Goal: Task Accomplishment & Management: Manage account settings

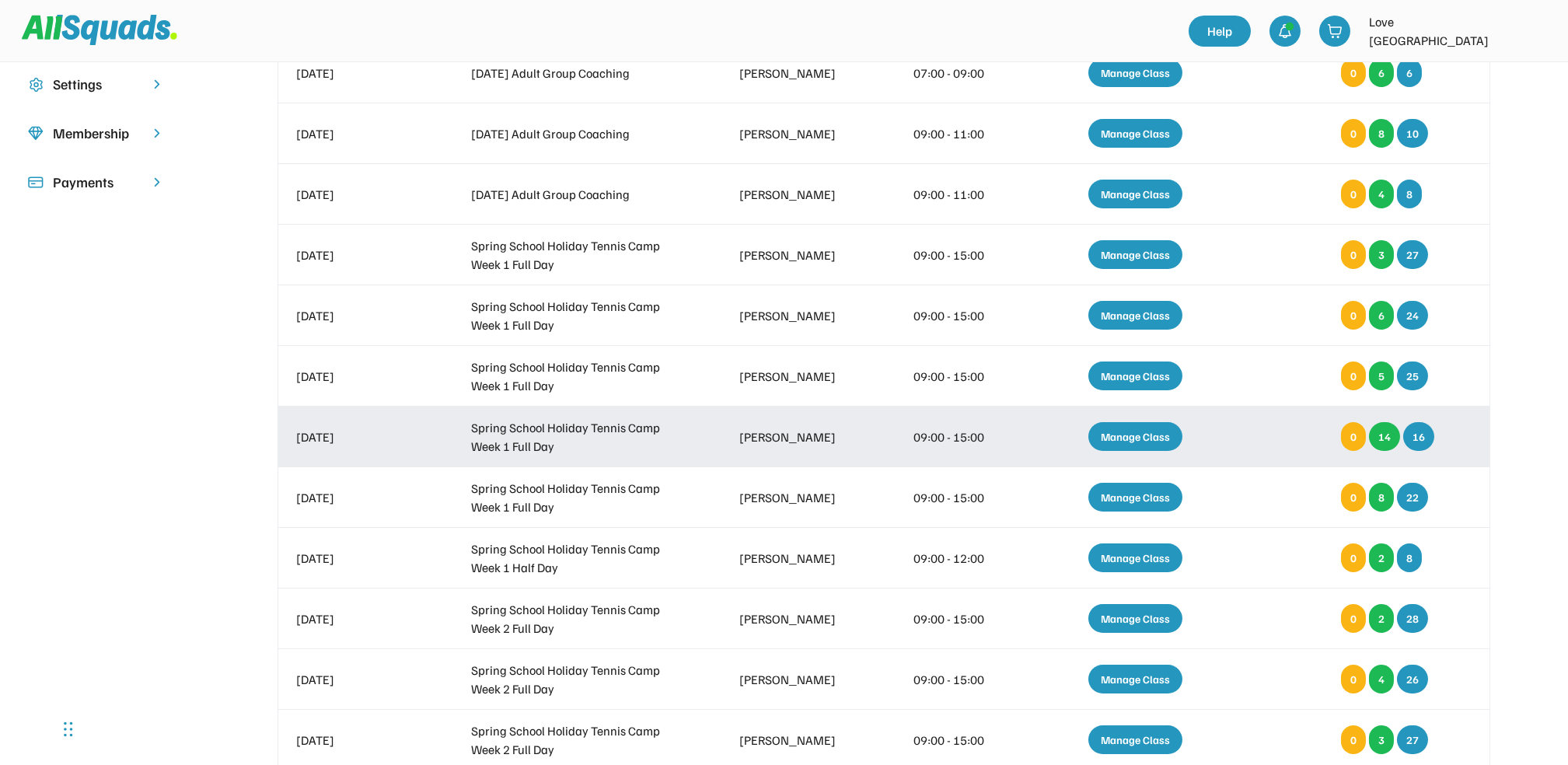
scroll to position [622, 0]
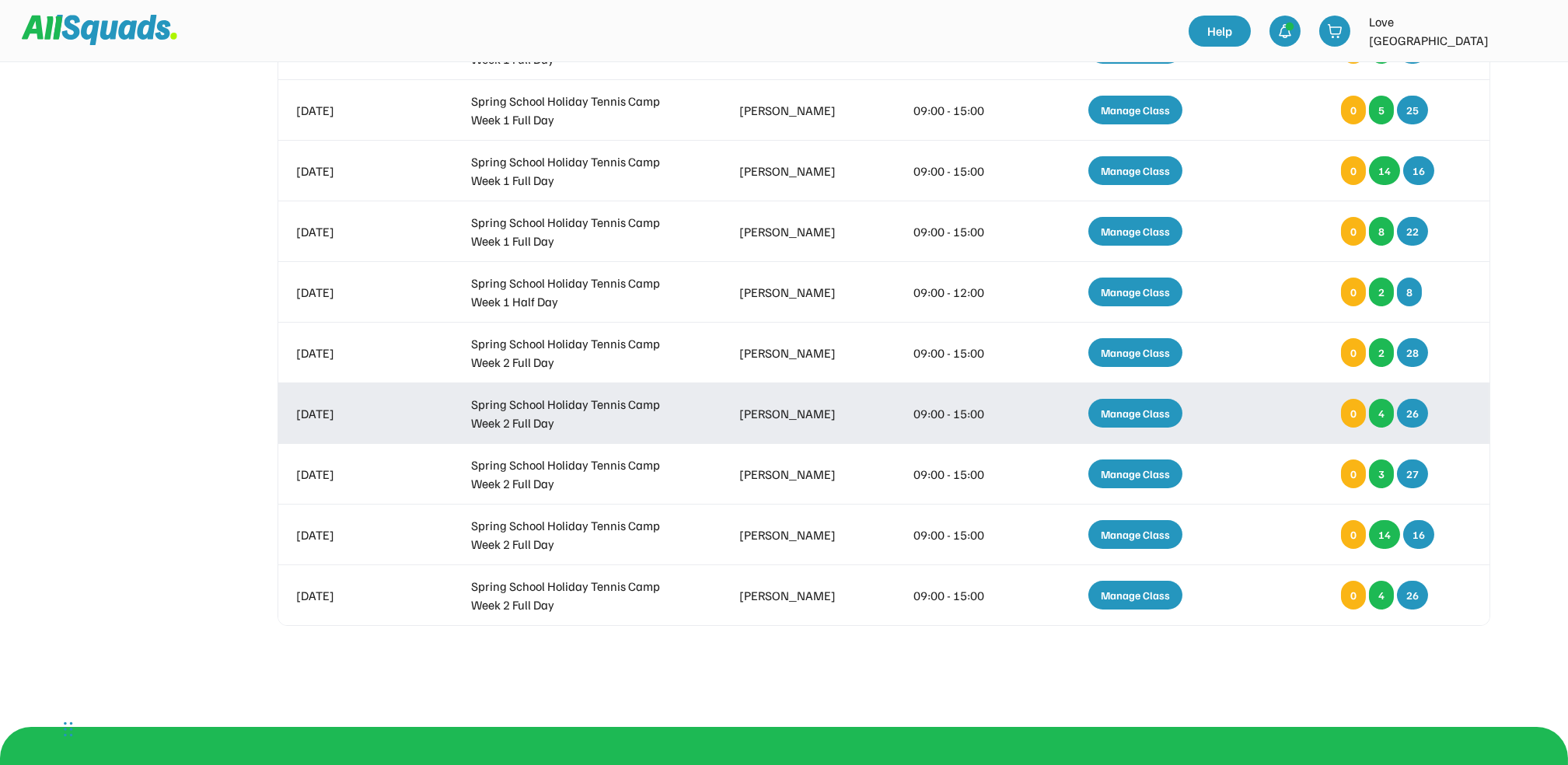
click at [1139, 409] on div "Manage Class" at bounding box center [1136, 413] width 94 height 29
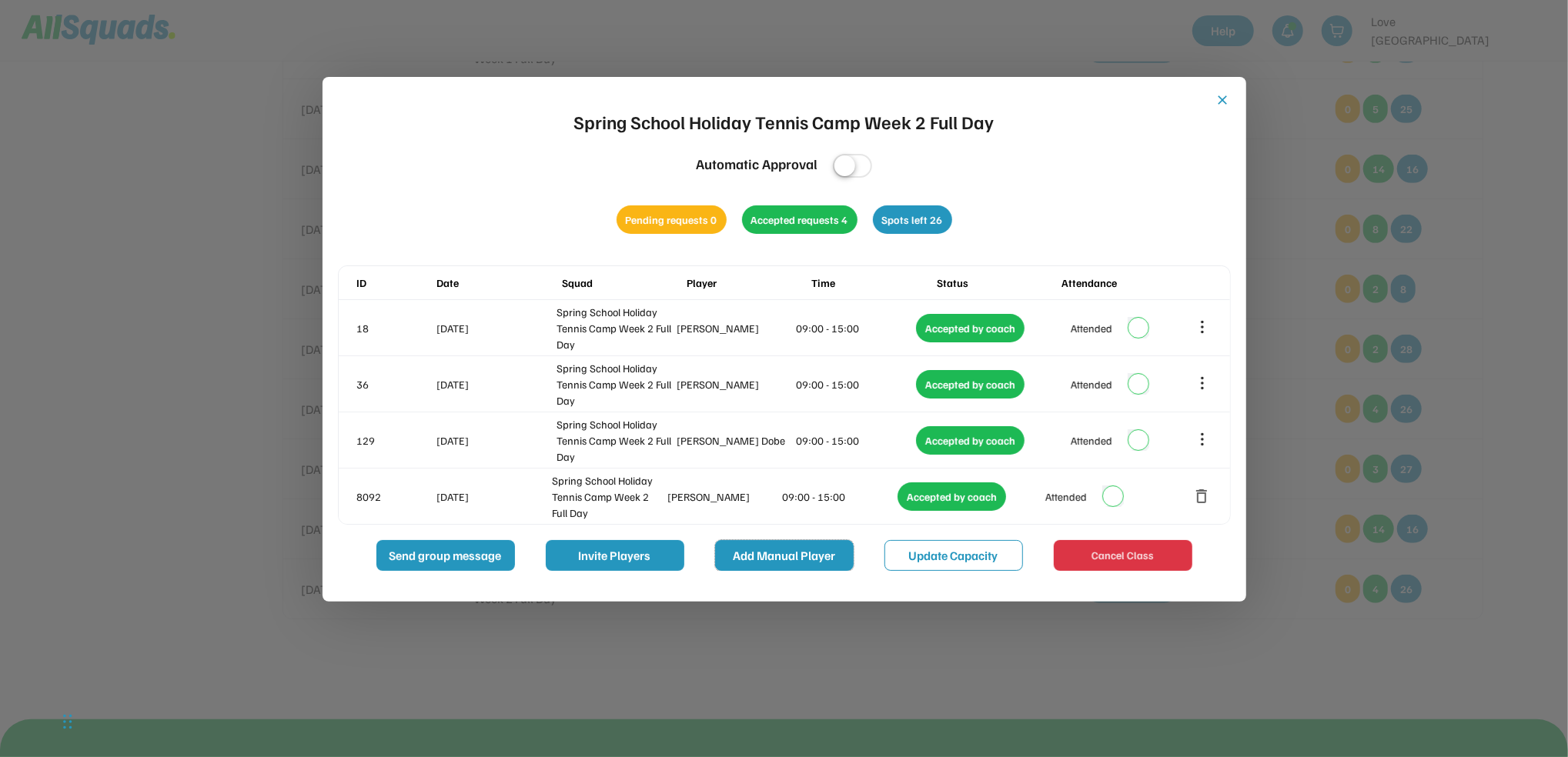
click at [780, 552] on button "Add Manual Player" at bounding box center [784, 556] width 139 height 31
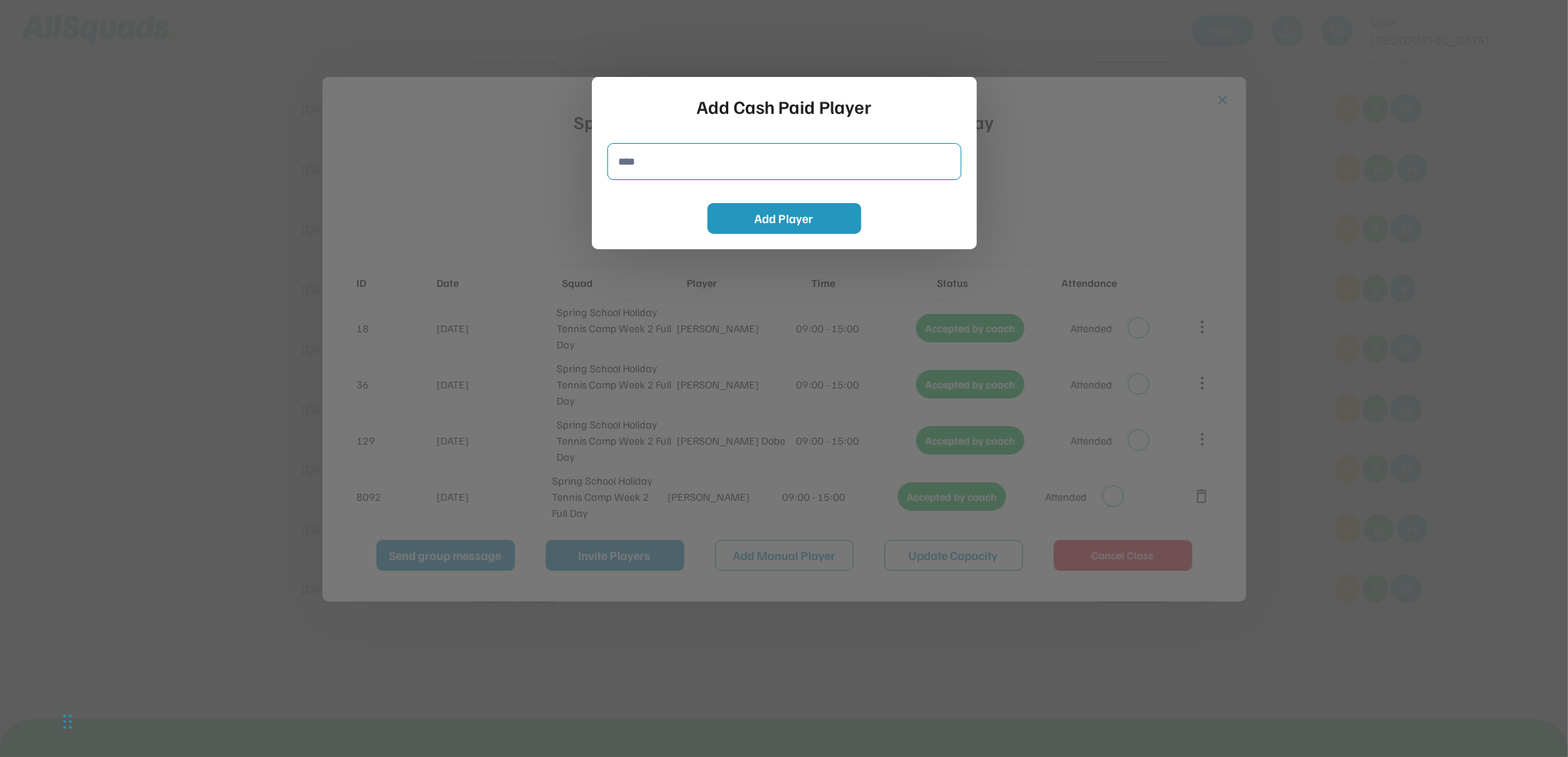
click at [622, 161] on input "input" at bounding box center [784, 161] width 354 height 37
type input "**********"
click at [799, 216] on button "Add Player" at bounding box center [784, 219] width 154 height 31
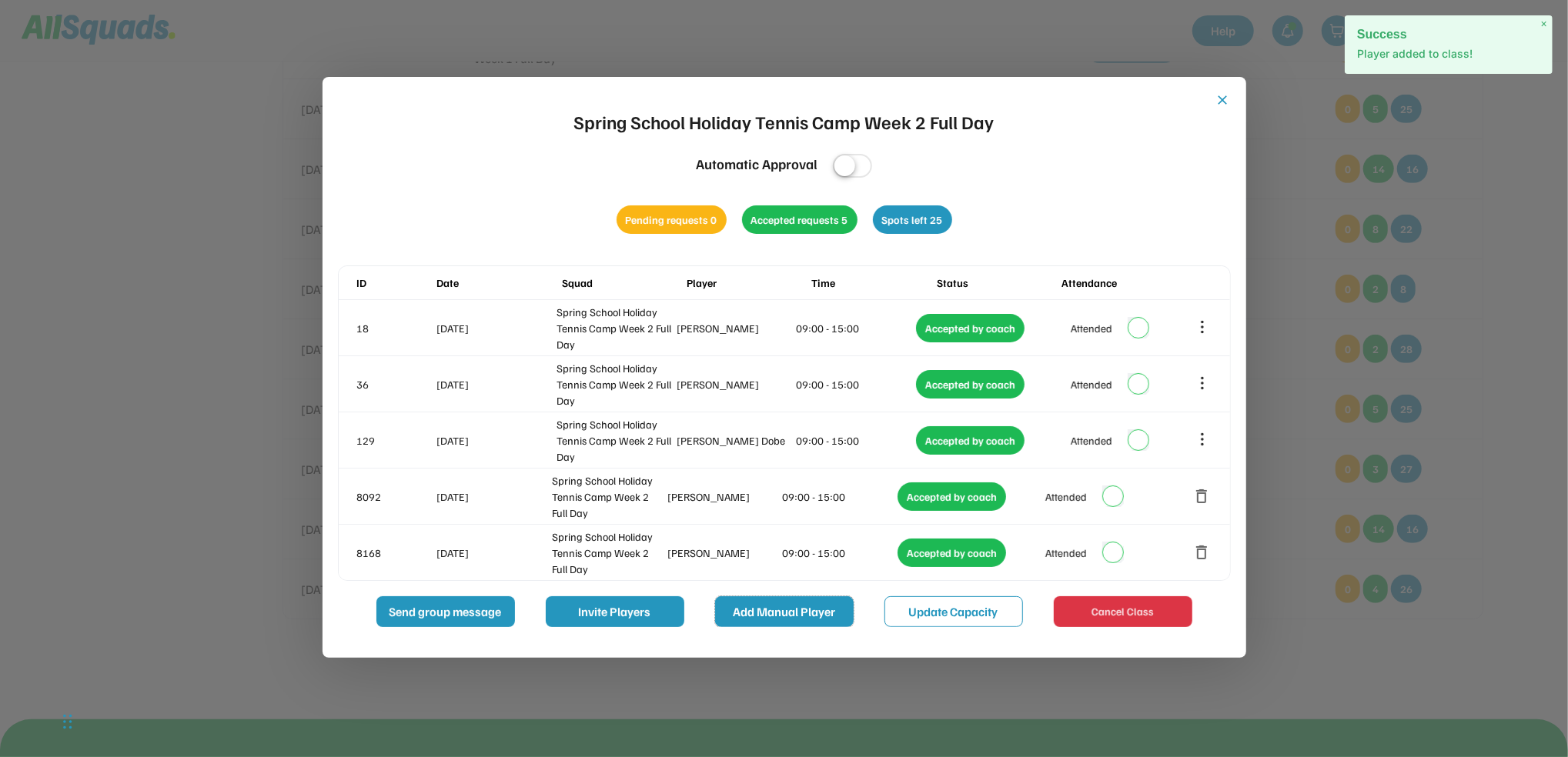
click at [791, 612] on button "Add Manual Player" at bounding box center [784, 612] width 139 height 31
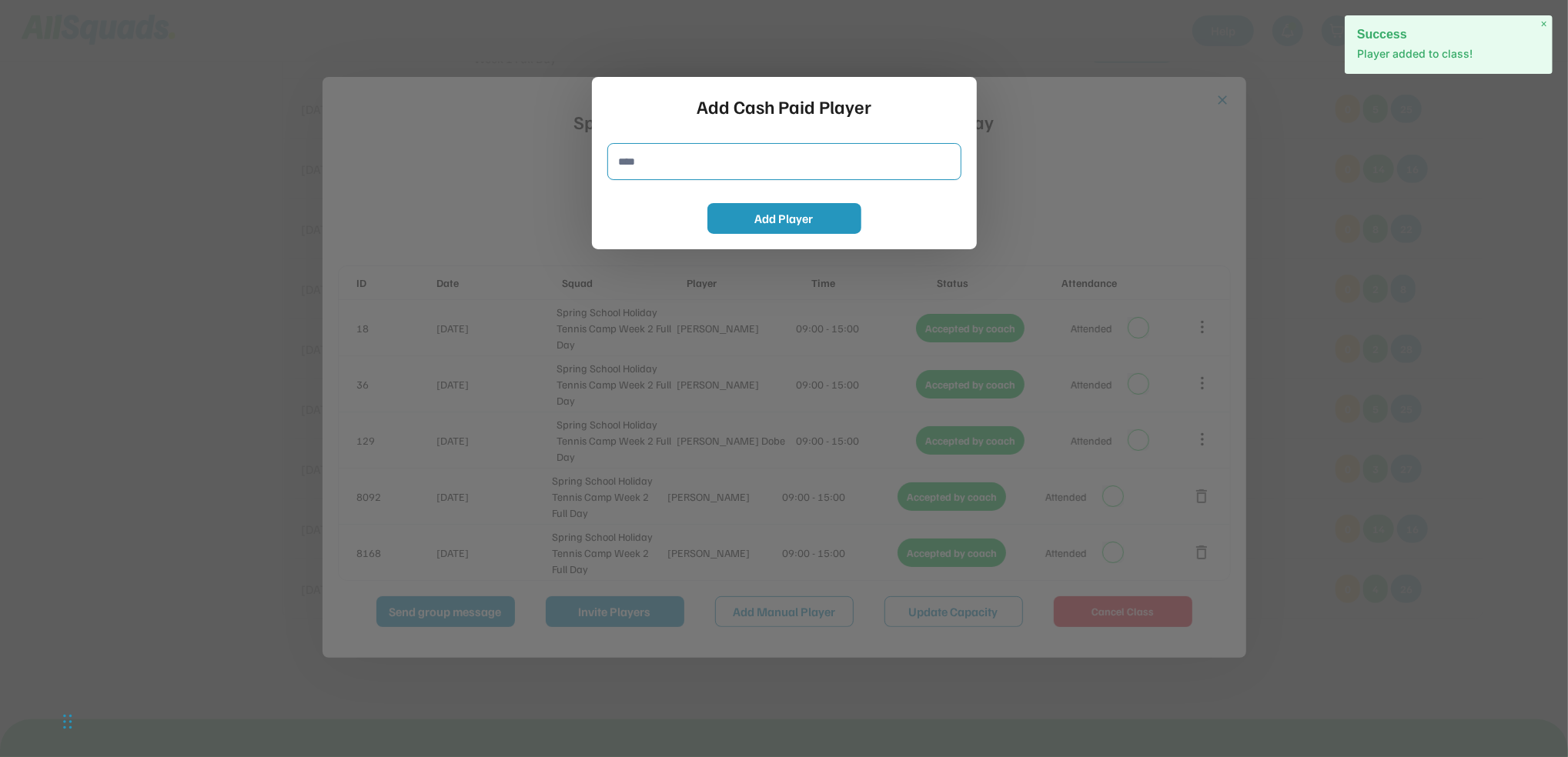
click at [623, 160] on input "input" at bounding box center [784, 161] width 354 height 37
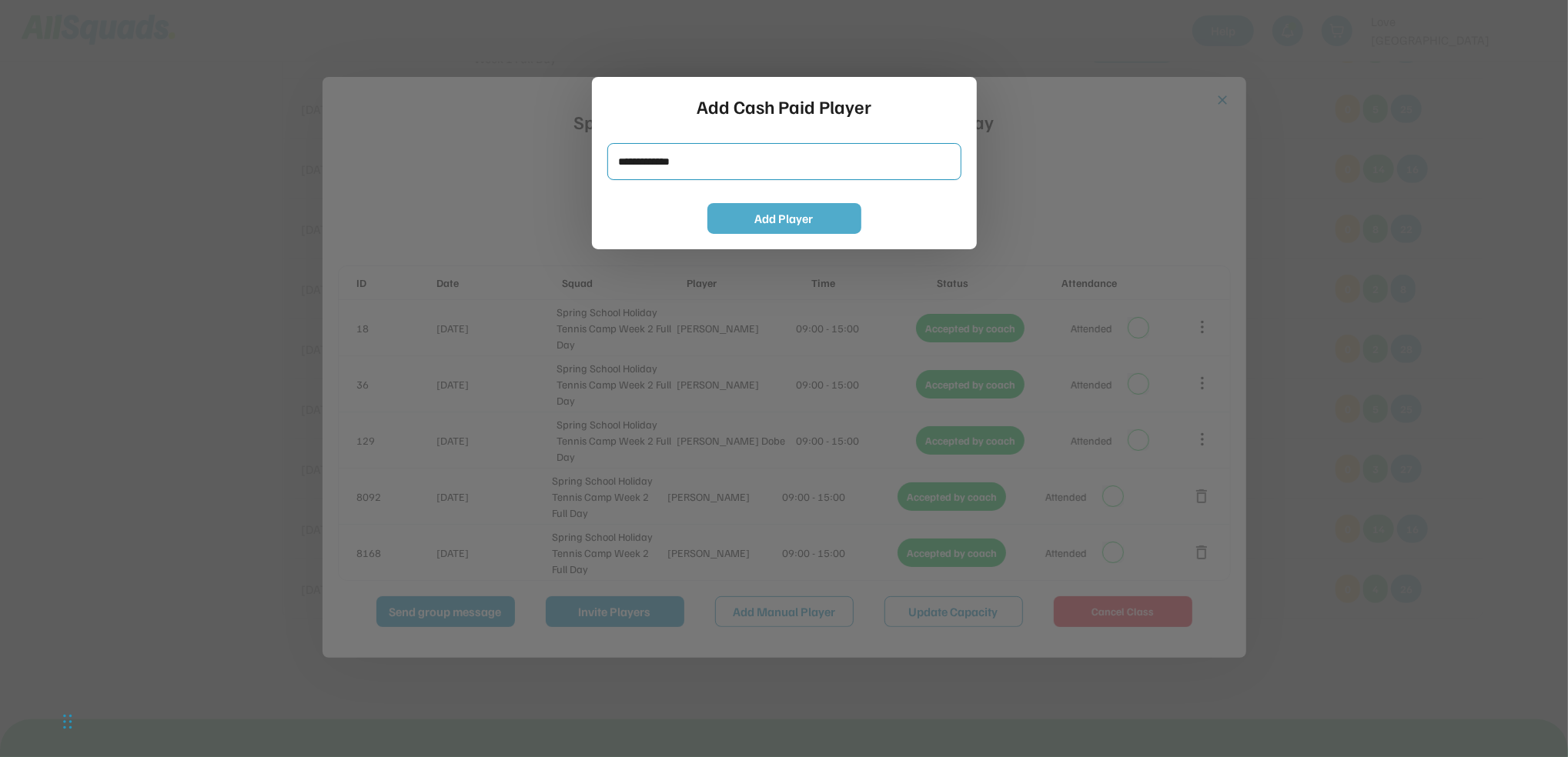
type input "**********"
click at [736, 216] on button "Add Player" at bounding box center [784, 219] width 154 height 31
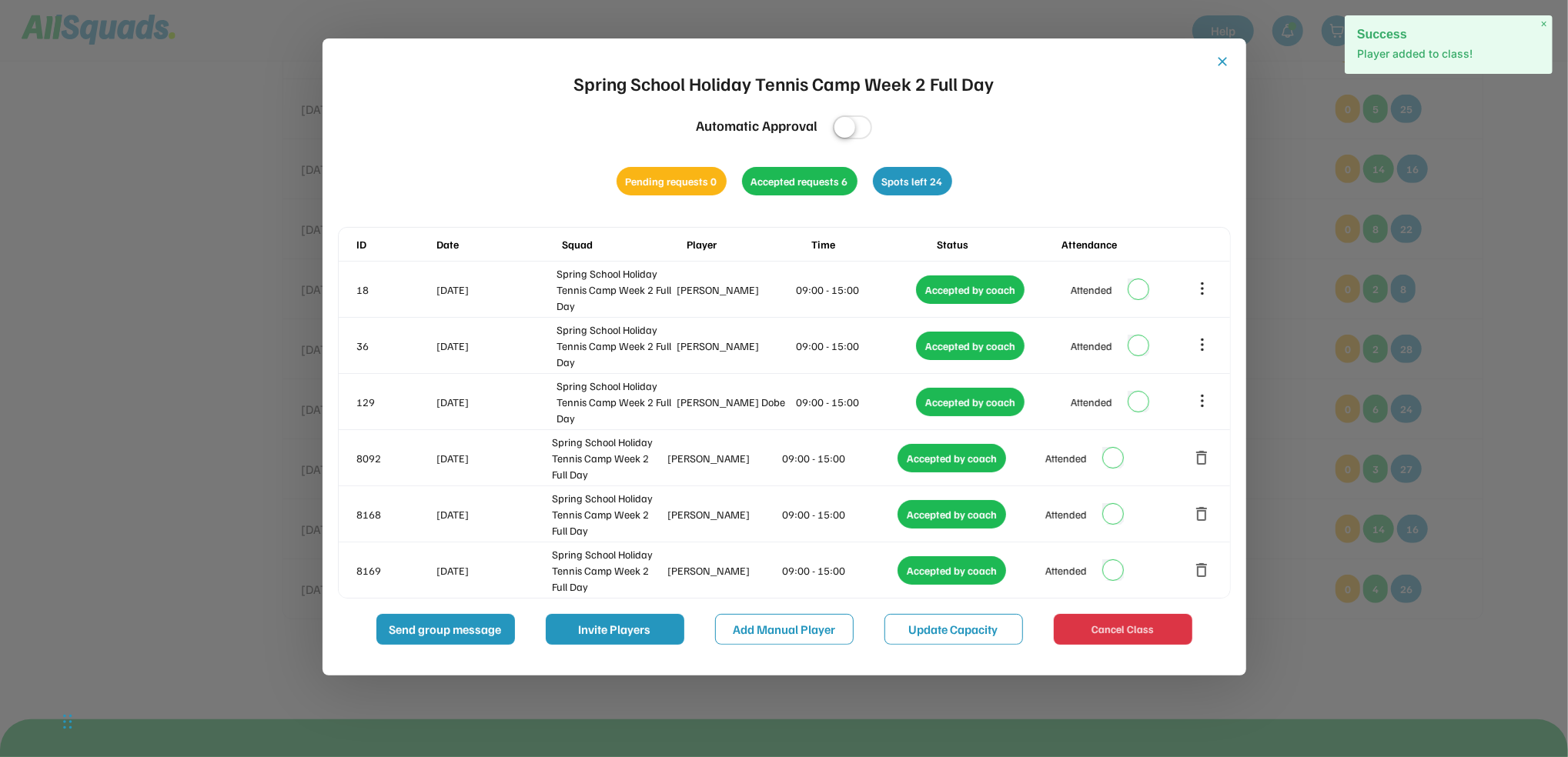
click at [1221, 56] on button "close" at bounding box center [1223, 61] width 16 height 16
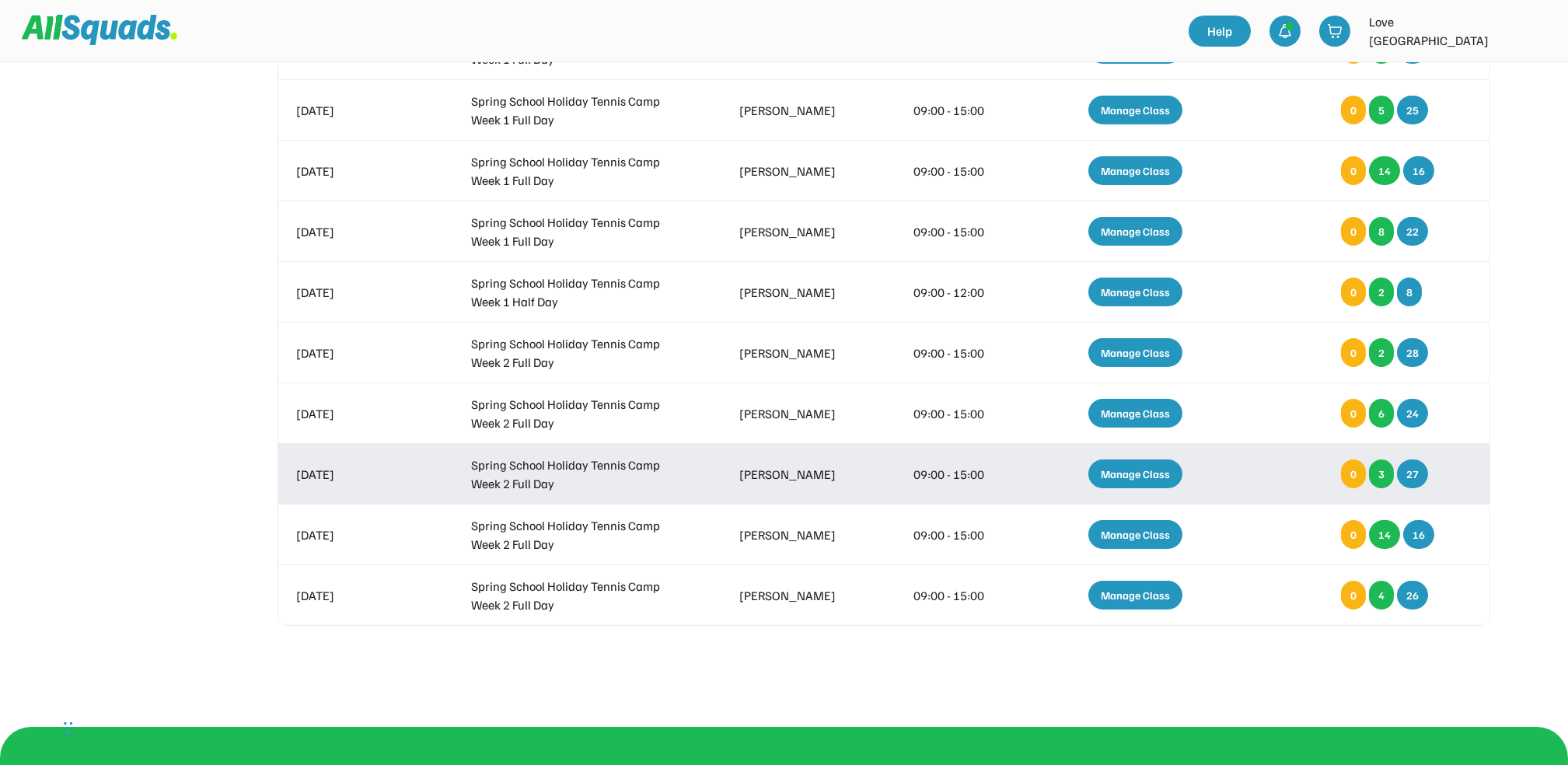
click at [1130, 469] on div "Manage Class" at bounding box center [1136, 473] width 94 height 29
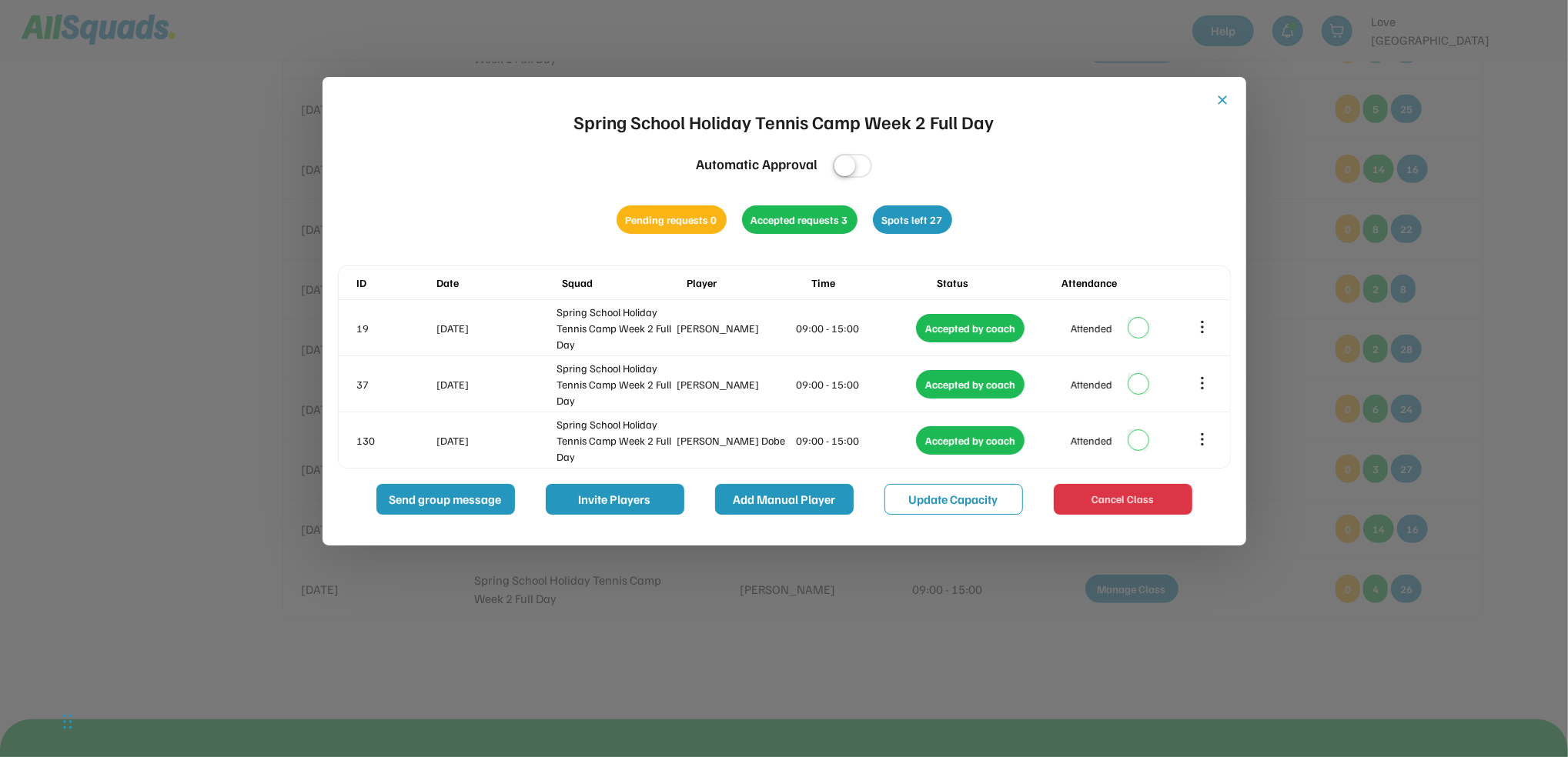
click at [798, 491] on button "Add Manual Player" at bounding box center [784, 499] width 139 height 31
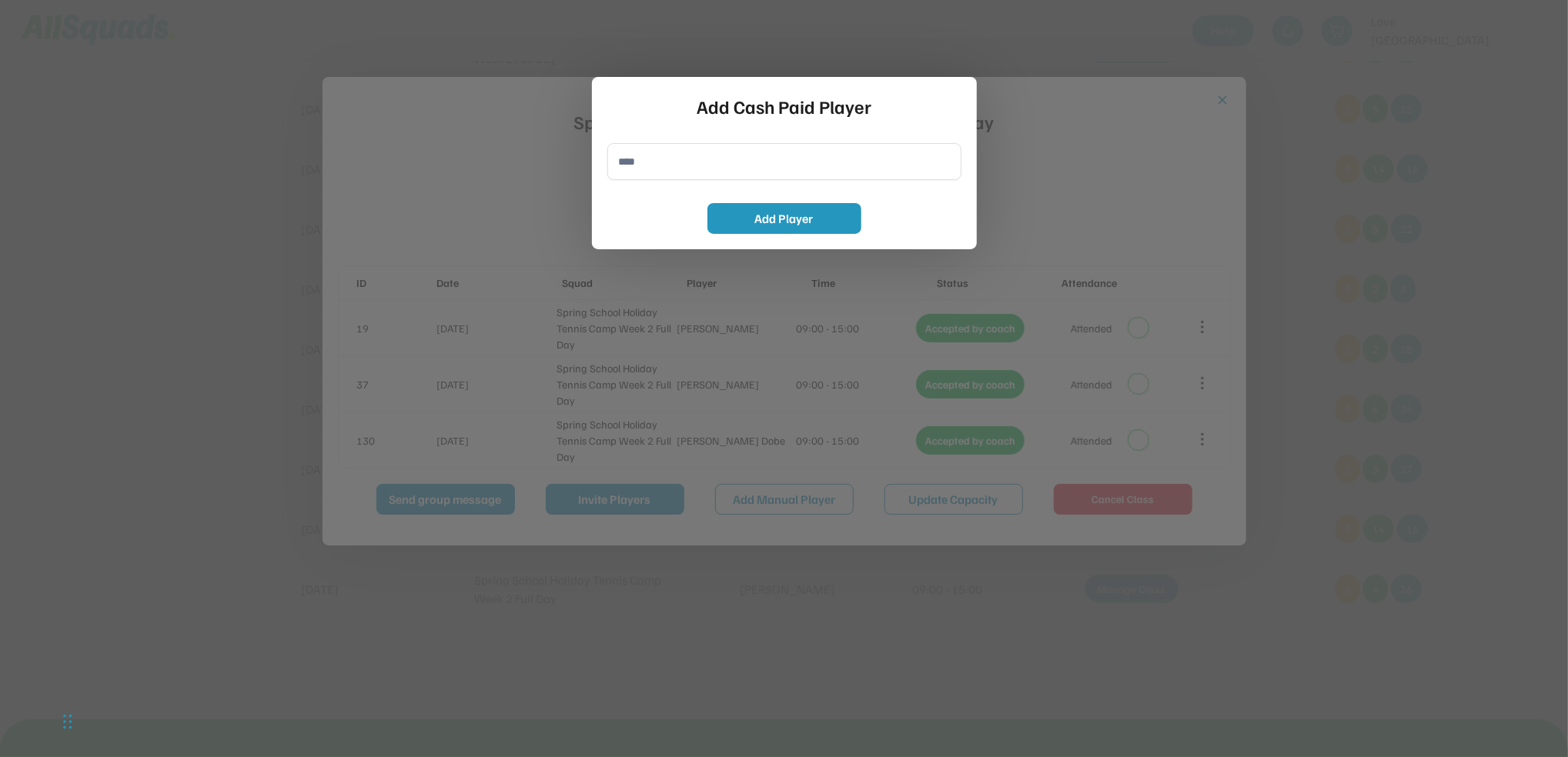
click at [630, 164] on input "input" at bounding box center [784, 161] width 354 height 37
type input "**********"
click at [792, 218] on button "Add Player" at bounding box center [784, 219] width 154 height 31
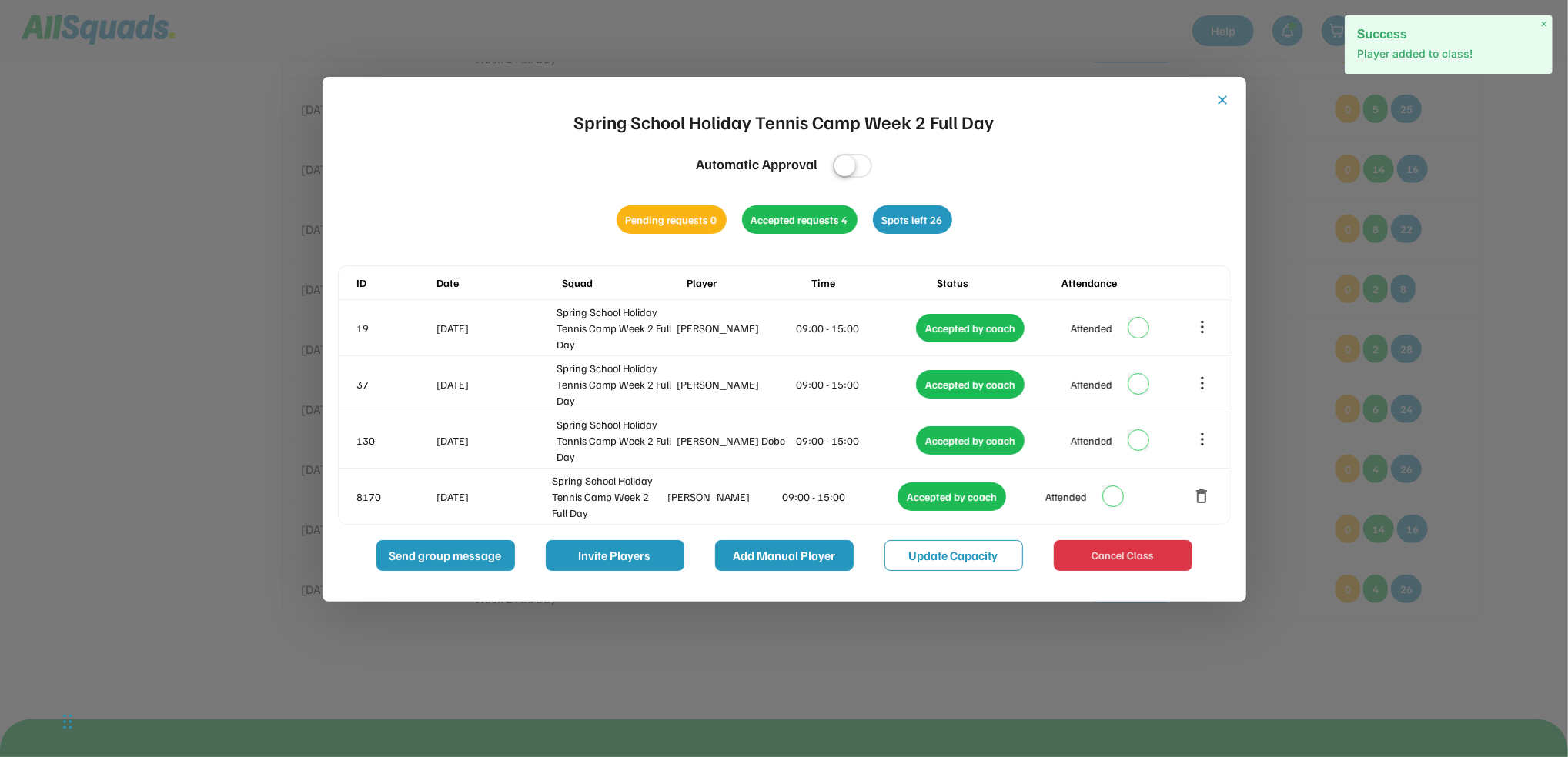
click at [783, 551] on button "Add Manual Player" at bounding box center [784, 556] width 139 height 31
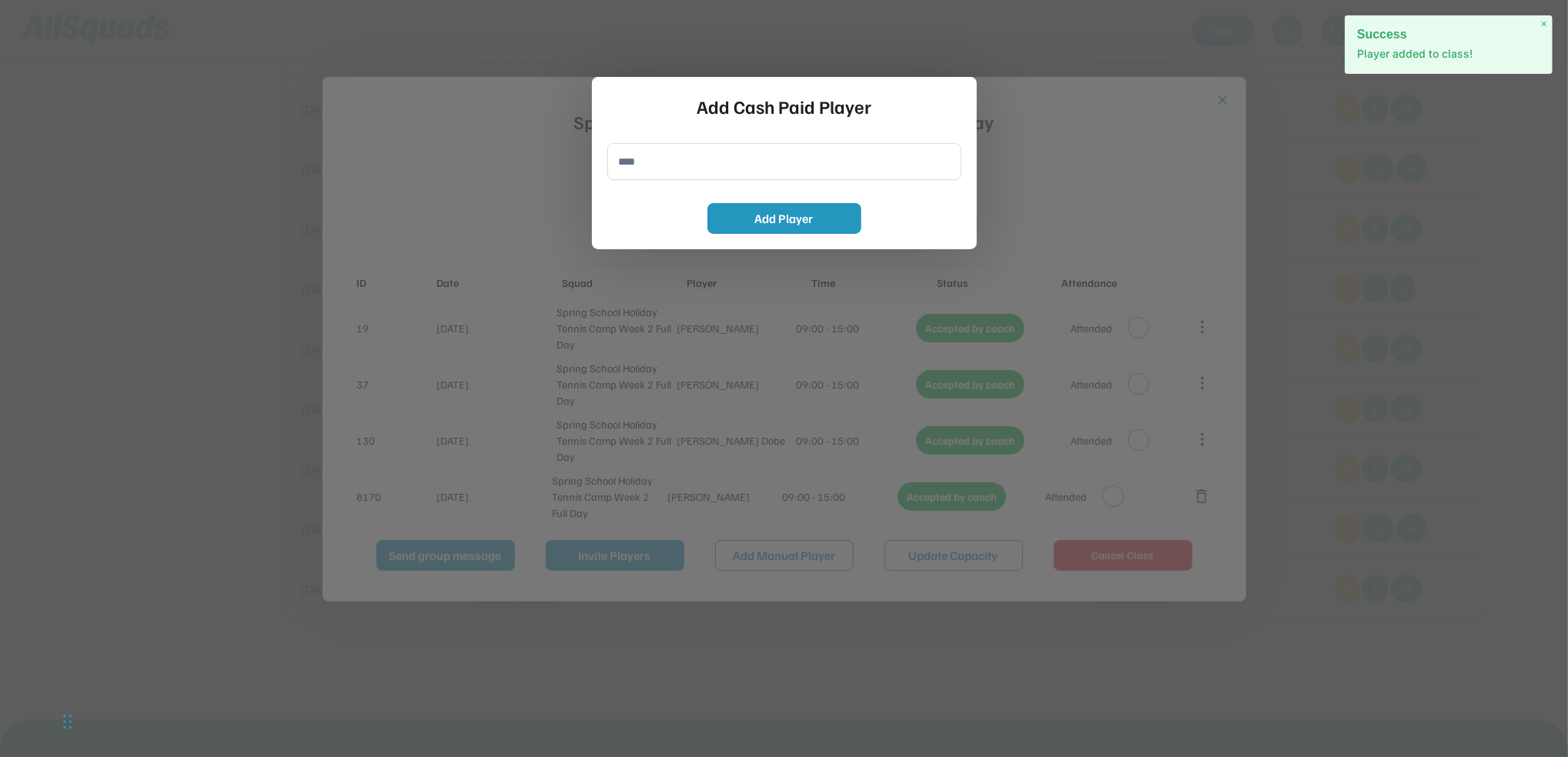
click at [633, 160] on input "input" at bounding box center [784, 161] width 354 height 37
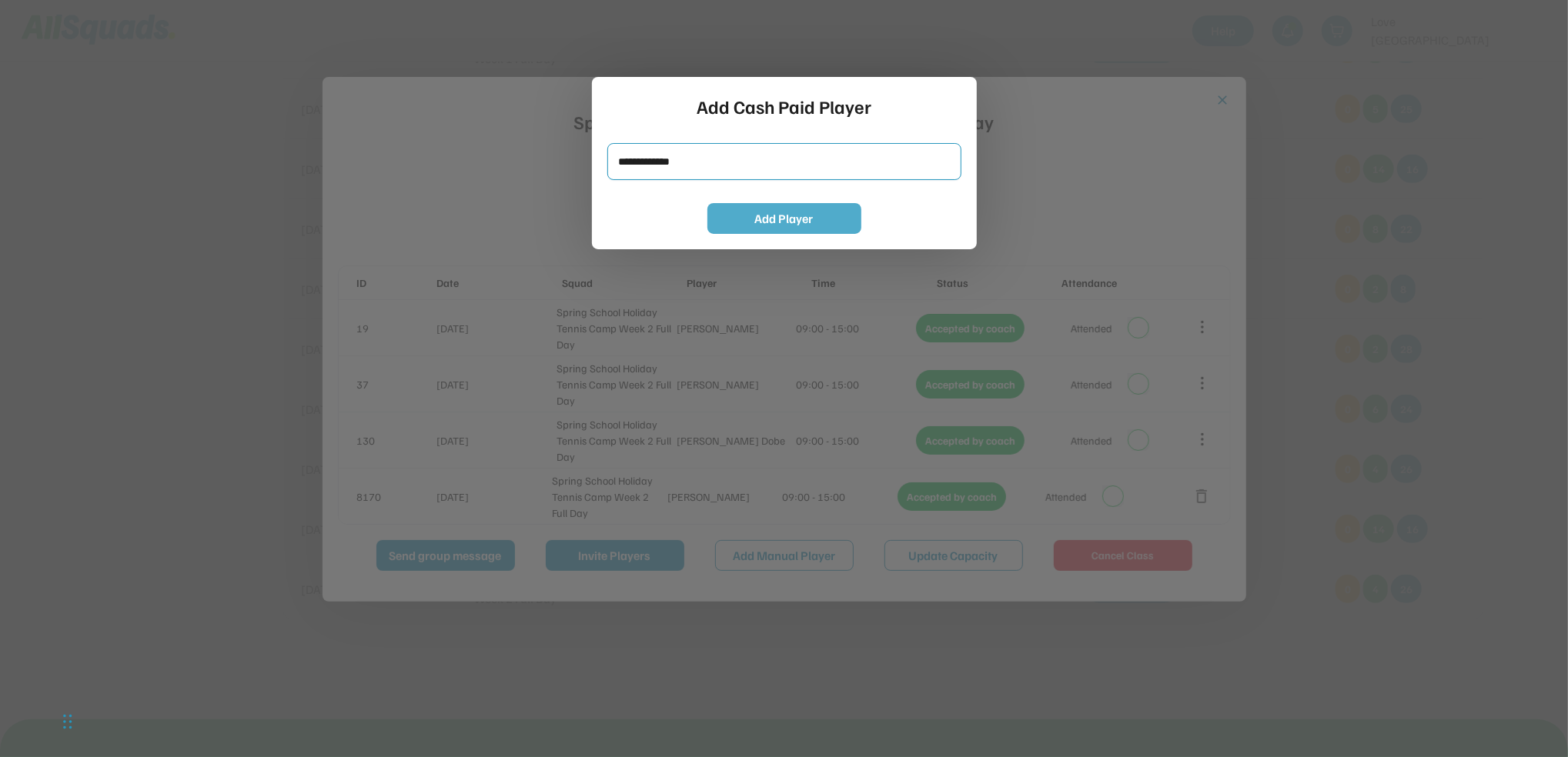
type input "**********"
click at [784, 212] on button "Add Player" at bounding box center [784, 219] width 154 height 31
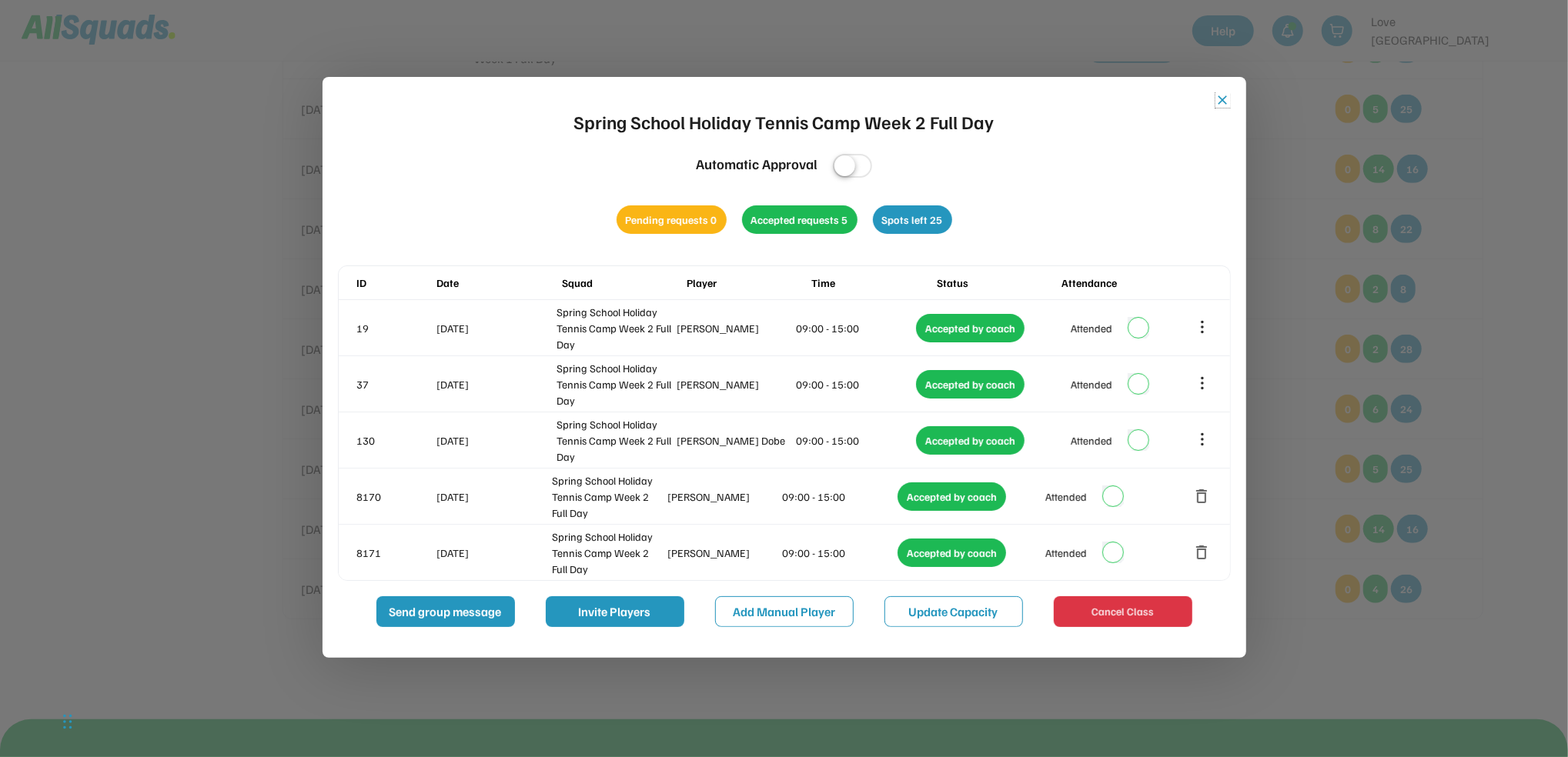
click at [1221, 97] on button "close" at bounding box center [1223, 100] width 16 height 16
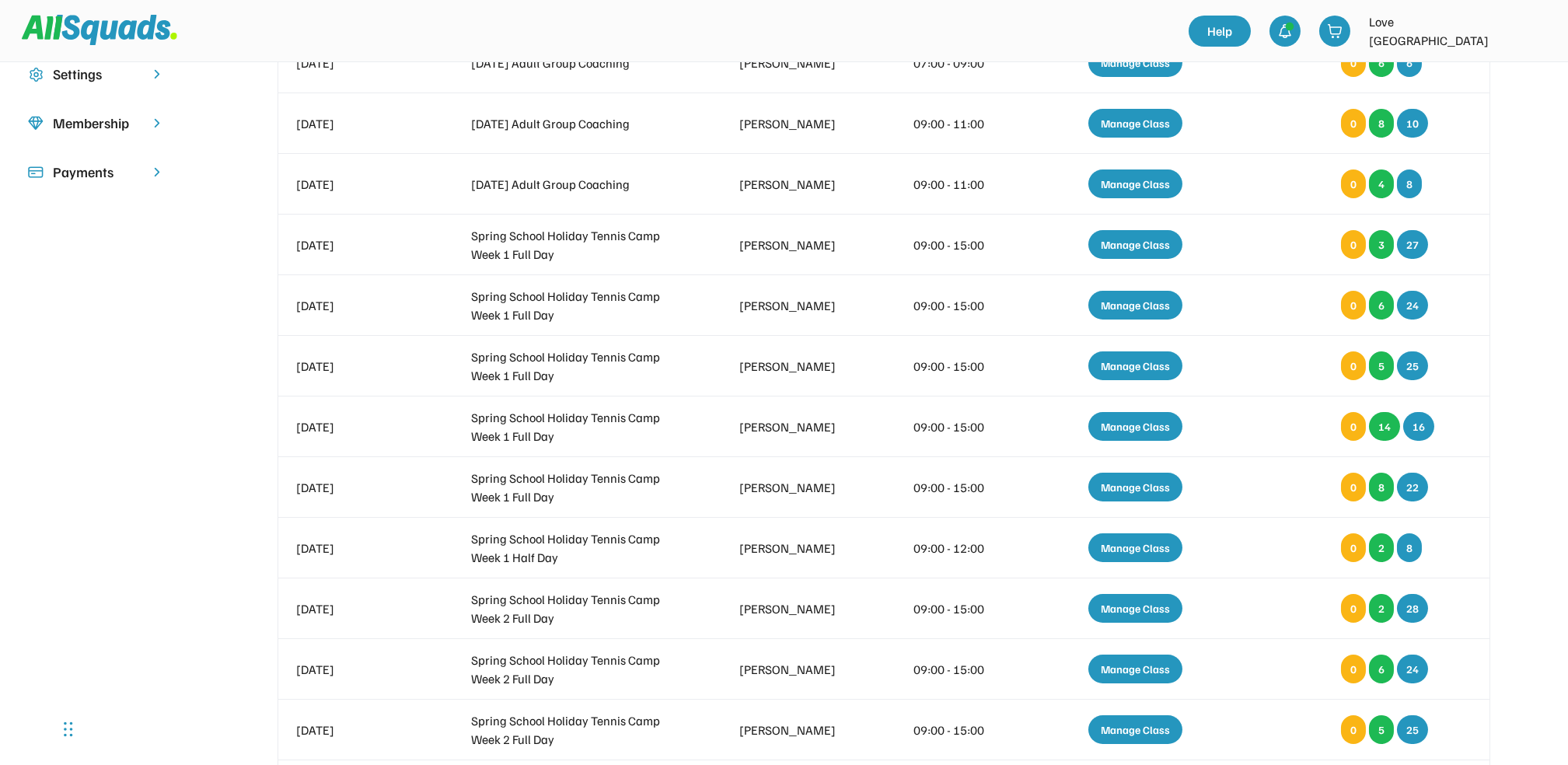
scroll to position [206, 0]
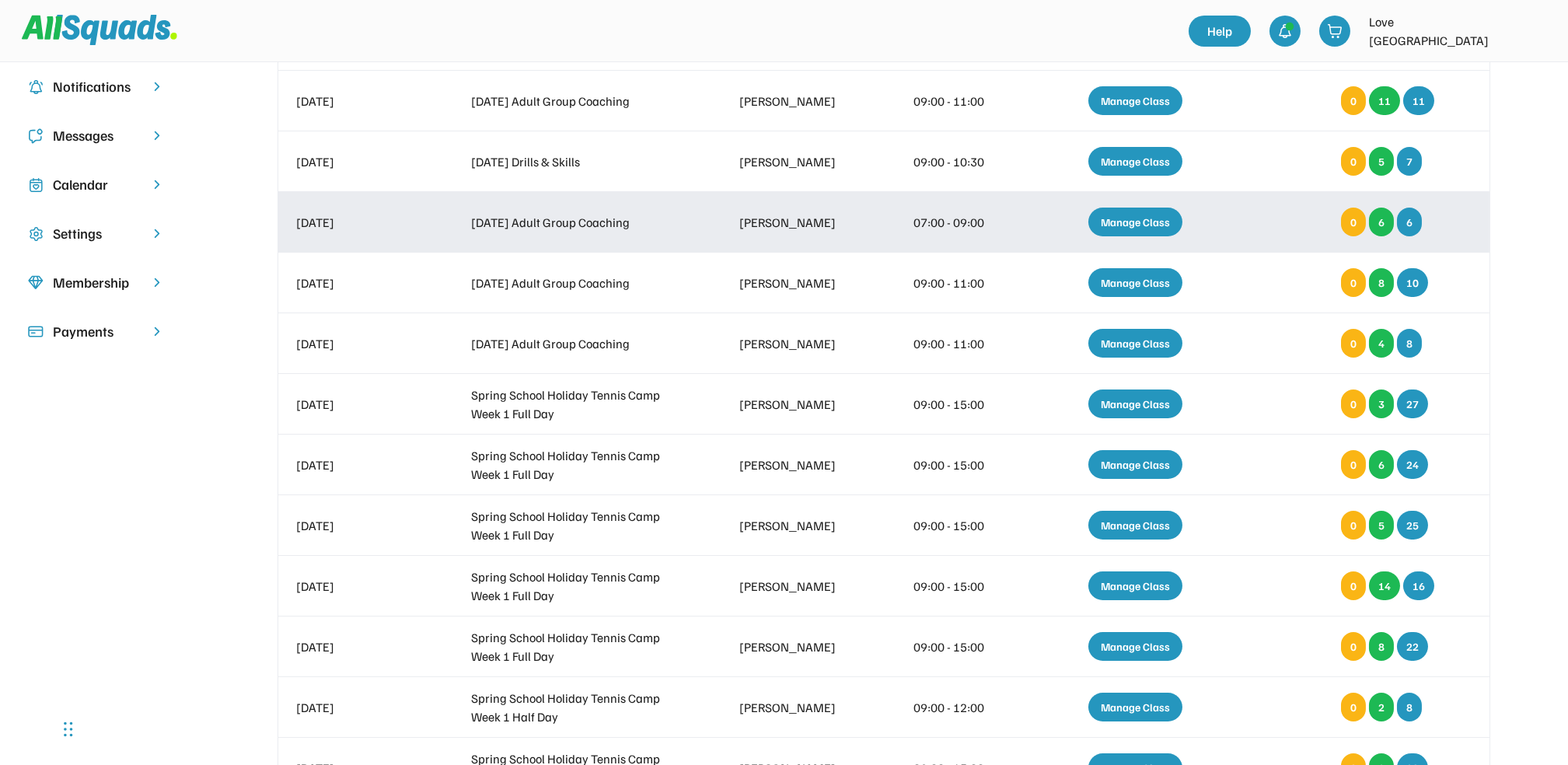
click at [1127, 211] on div "Manage Class" at bounding box center [1136, 221] width 94 height 29
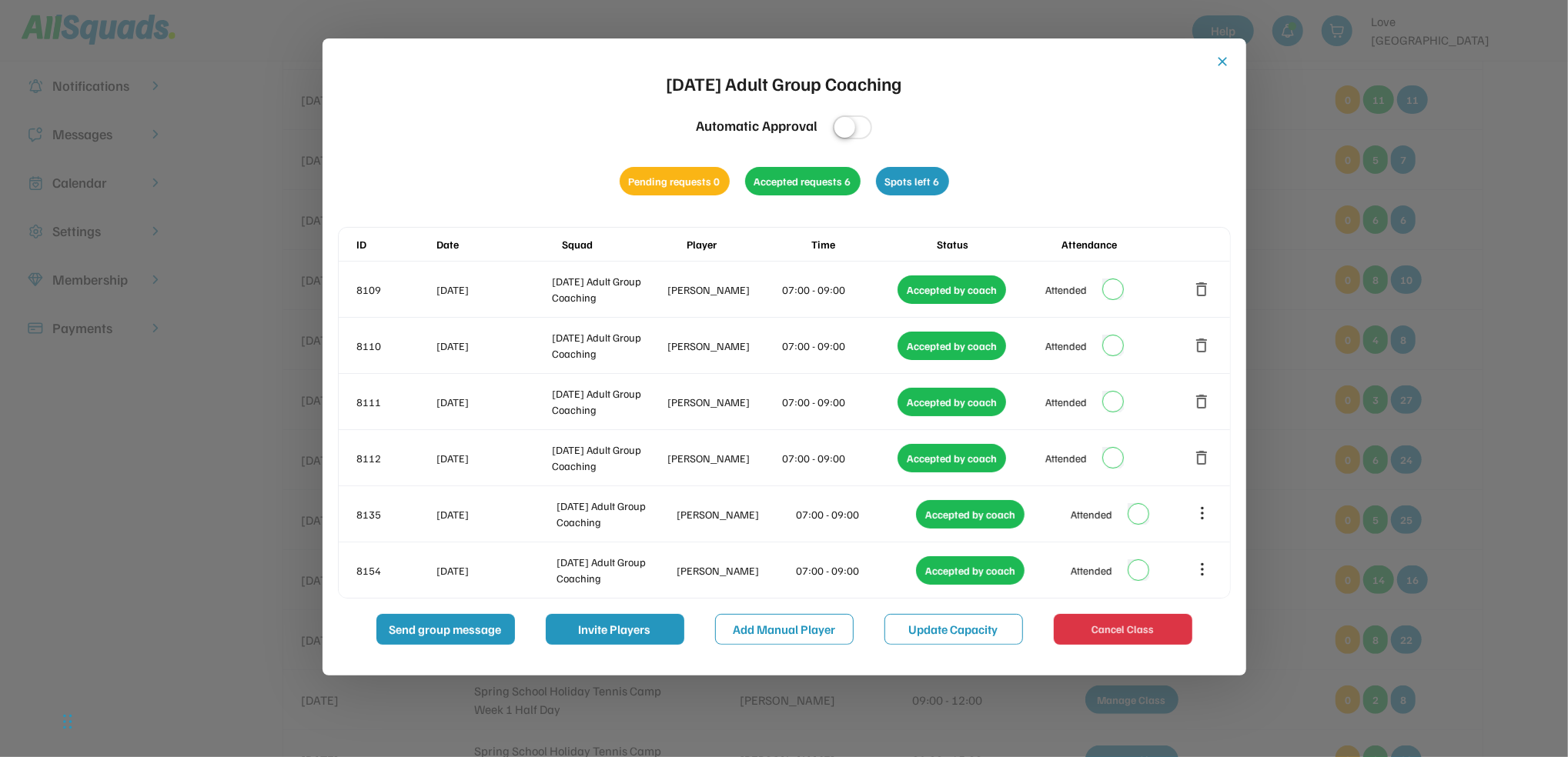
click at [1225, 57] on button "close" at bounding box center [1223, 61] width 16 height 16
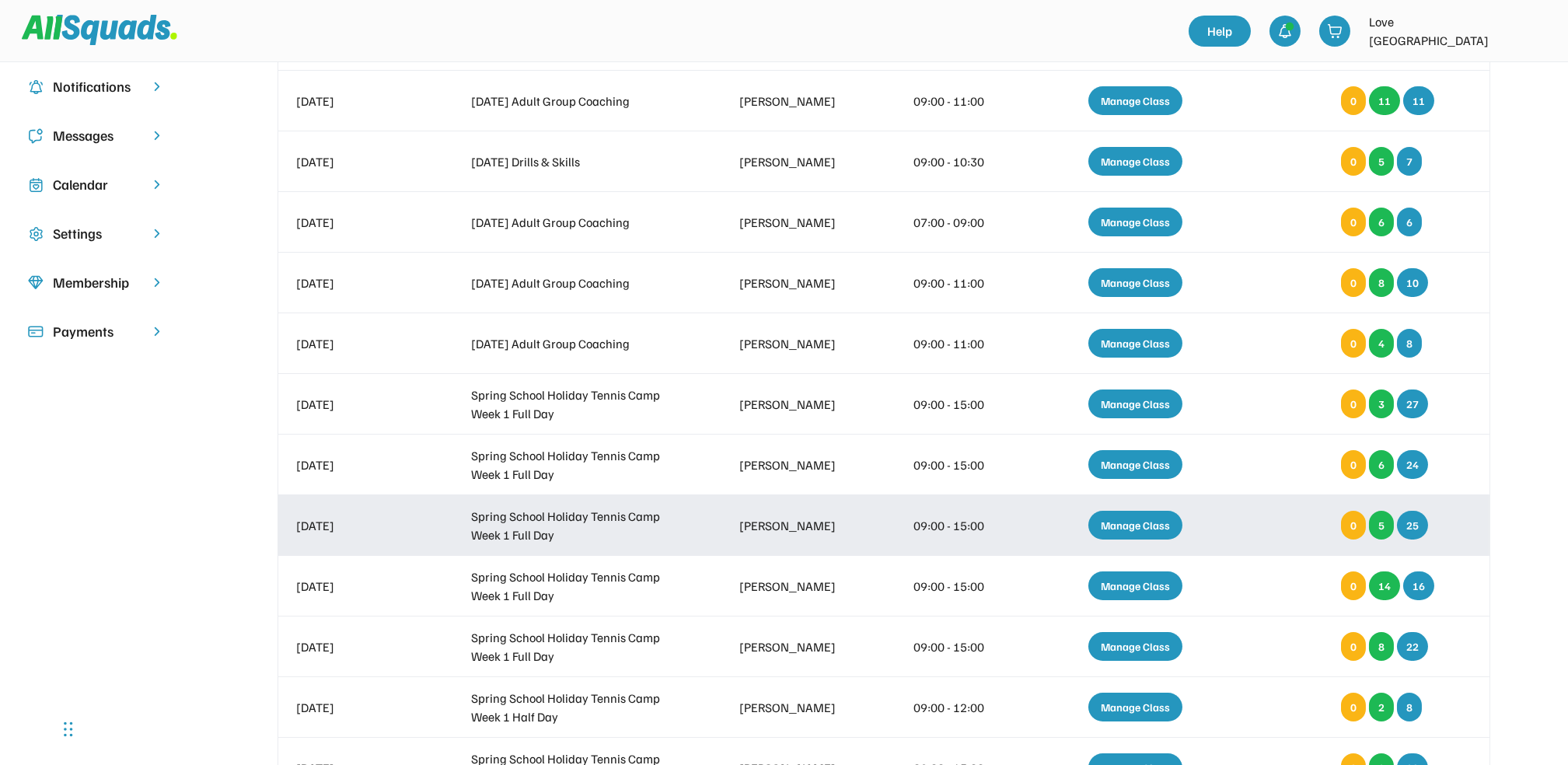
scroll to position [0, 0]
